Goal: Information Seeking & Learning: Learn about a topic

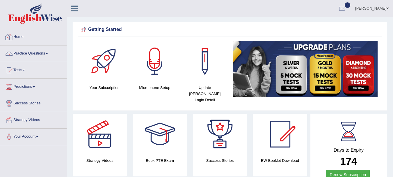
click at [51, 53] on link "Practice Questions" at bounding box center [33, 52] width 66 height 15
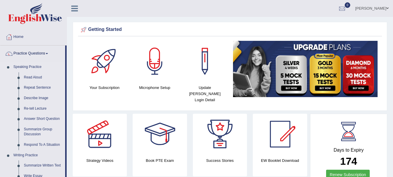
click at [37, 70] on link "Speaking Practice" at bounding box center [38, 67] width 54 height 10
click at [155, 58] on div at bounding box center [154, 61] width 41 height 41
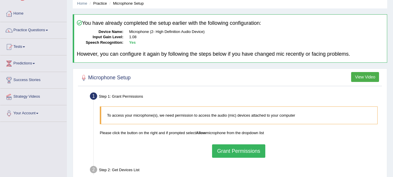
scroll to position [129, 0]
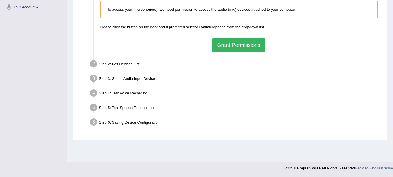
click at [225, 54] on div "To access your microphone(s), we need permission to access the audio (mic) devi…" at bounding box center [239, 26] width 284 height 57
click at [233, 37] on div "To access your microphone(s), we need permission to access the audio (mic) devi…" at bounding box center [239, 26] width 284 height 57
drag, startPoint x: 224, startPoint y: 54, endPoint x: 230, endPoint y: 45, distance: 10.3
click at [230, 45] on div "To access your microphone(s), we need permission to access the audio (mic) devi…" at bounding box center [239, 26] width 284 height 57
click at [230, 45] on button "Grant Permissions" at bounding box center [238, 44] width 53 height 13
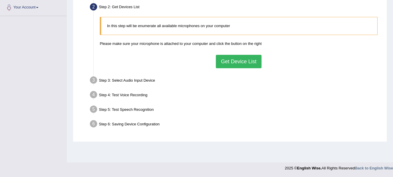
click at [224, 63] on button "Get Device List" at bounding box center [238, 61] width 45 height 13
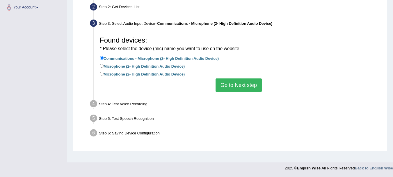
click at [168, 65] on label "Microphone (2- High Definition Audio Device)" at bounding box center [142, 66] width 85 height 6
click at [104, 65] on input "Microphone (2- High Definition Audio Device)" at bounding box center [102, 66] width 4 height 4
radio input "true"
click at [236, 84] on button "Go to Next step" at bounding box center [239, 84] width 46 height 13
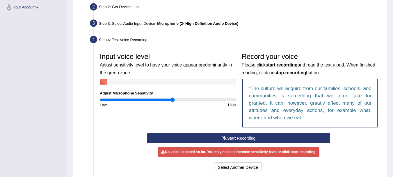
click at [187, 103] on div "High" at bounding box center [203, 105] width 71 height 6
type input "1.34"
click at [190, 100] on input "range" at bounding box center [168, 99] width 136 height 5
click at [198, 139] on button "Start Recording" at bounding box center [238, 138] width 183 height 10
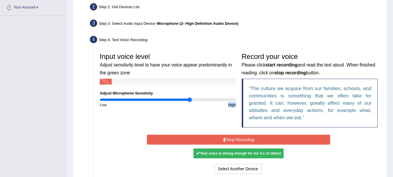
click at [294, 139] on button "Stop Recording" at bounding box center [238, 139] width 183 height 10
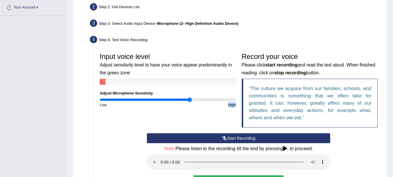
scroll to position [218, 0]
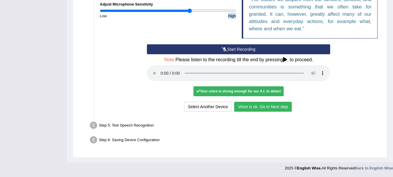
click at [275, 105] on button "Voice is ok. Go to Next step" at bounding box center [263, 107] width 58 height 10
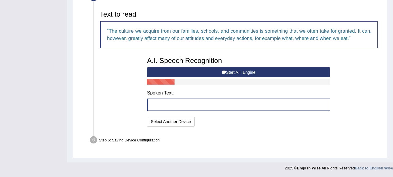
scroll to position [187, 0]
click at [235, 76] on button "Start A.I. Engine" at bounding box center [238, 72] width 183 height 10
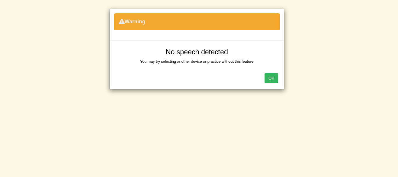
click at [267, 77] on button "OK" at bounding box center [270, 78] width 13 height 10
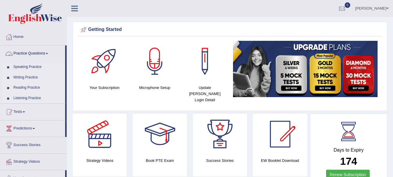
click at [27, 49] on link "Practice Questions" at bounding box center [32, 52] width 65 height 15
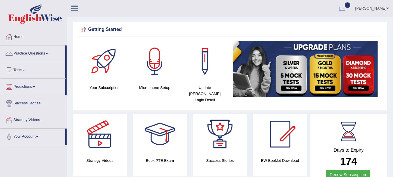
click at [27, 49] on link "Practice Questions" at bounding box center [32, 52] width 65 height 15
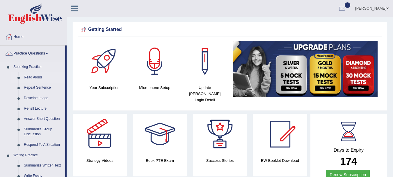
click at [31, 78] on link "Read Aloud" at bounding box center [43, 77] width 44 height 10
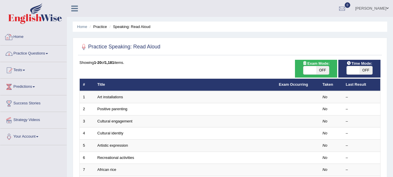
click at [27, 62] on li "Practice Questions Speaking Practice Read Aloud Repeat Sentence Describe Image …" at bounding box center [33, 53] width 66 height 17
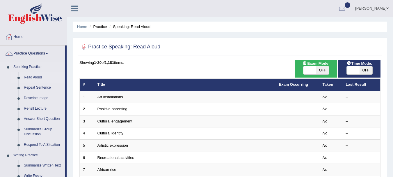
click at [31, 78] on link "Read Aloud" at bounding box center [43, 77] width 44 height 10
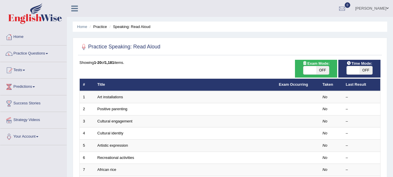
click at [320, 74] on span "OFF" at bounding box center [322, 70] width 13 height 8
checkbox input "true"
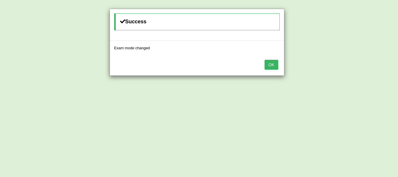
click at [268, 67] on button "OK" at bounding box center [270, 65] width 13 height 10
click at [266, 61] on button "OK" at bounding box center [270, 65] width 13 height 10
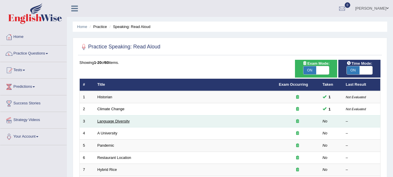
click at [107, 120] on link "Language Diversity" at bounding box center [113, 121] width 32 height 4
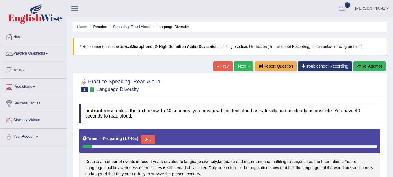
scroll to position [129, 0]
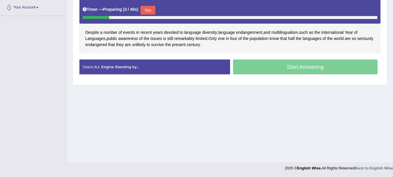
click at [145, 8] on button "Skip" at bounding box center [148, 10] width 15 height 9
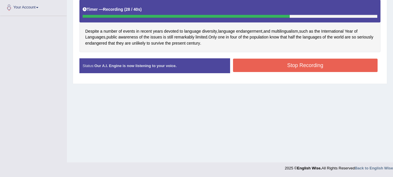
click at [246, 70] on button "Stop Recording" at bounding box center [305, 64] width 145 height 13
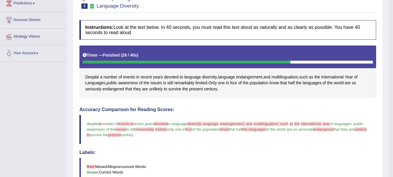
scroll to position [0, 0]
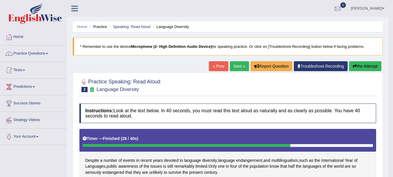
click at [232, 70] on link "Next »" at bounding box center [239, 66] width 19 height 10
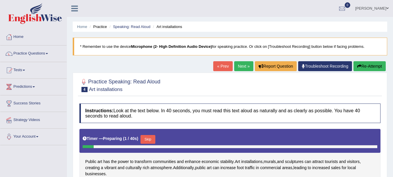
scroll to position [129, 0]
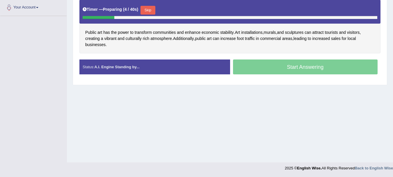
click at [148, 7] on button "Skip" at bounding box center [148, 10] width 15 height 9
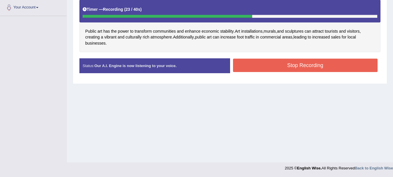
click at [252, 65] on button "Stop Recording" at bounding box center [305, 64] width 145 height 13
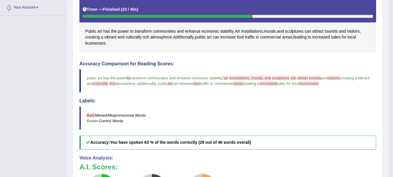
scroll to position [232, 0]
